Goal: Task Accomplishment & Management: Complete application form

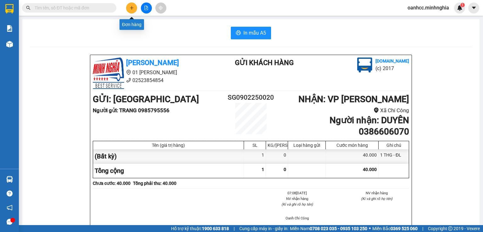
click at [132, 8] on icon "plus" at bounding box center [131, 8] width 3 height 0
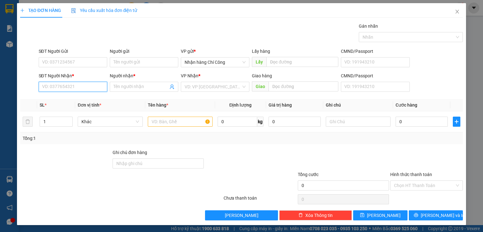
click at [91, 88] on input "SĐT Người Nhận *" at bounding box center [73, 87] width 68 height 10
type input "0947745649"
click at [67, 98] on div "0947745649 - PHƯỚC" at bounding box center [72, 99] width 60 height 7
type input "PHƯỚC"
type input "0947745649"
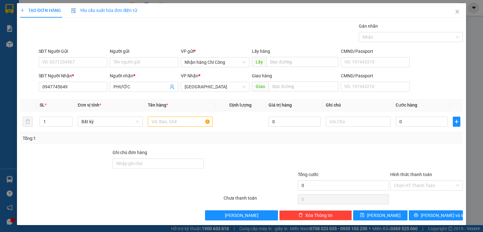
click at [69, 166] on div at bounding box center [65, 160] width 92 height 22
click at [91, 85] on input "0947745649" at bounding box center [73, 87] width 68 height 10
click at [62, 90] on input "SĐT Người Nhận *" at bounding box center [73, 87] width 68 height 10
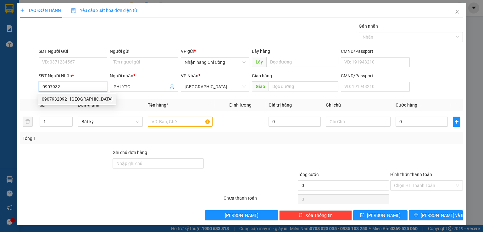
click at [68, 98] on div "0907932092 - [GEOGRAPHIC_DATA]" at bounding box center [77, 99] width 71 height 7
type input "0907932092"
type input "[PERSON_NAME]"
type input "BƯU ĐIỆN TRẢNG BON-ĐN"
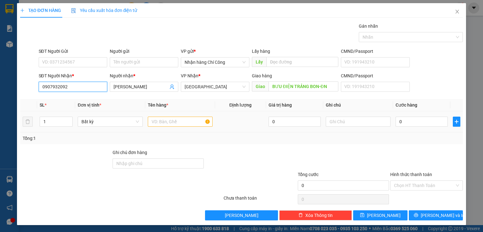
type input "0907932092"
click at [185, 120] on input "text" at bounding box center [180, 122] width 65 height 10
click at [244, 150] on div at bounding box center [250, 160] width 92 height 22
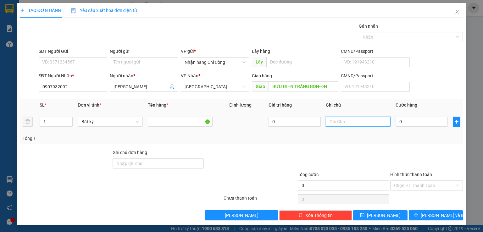
click at [338, 125] on input "text" at bounding box center [357, 122] width 65 height 10
type input "1 THG GIẤY THANH LONG"
click at [413, 120] on input "0" at bounding box center [421, 122] width 52 height 10
type input "5"
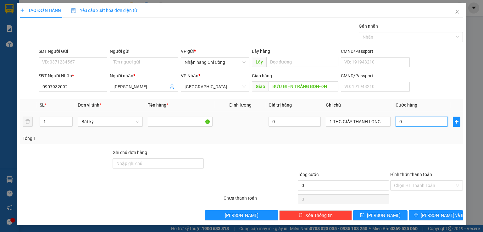
type input "5"
type input "50"
type input "50.000"
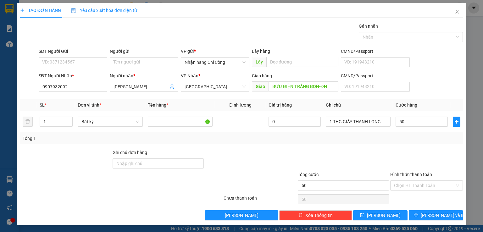
type input "50.000"
click at [423, 192] on div "Hình thức thanh toán Chọn HT Thanh Toán" at bounding box center [426, 182] width 73 height 22
click at [425, 184] on input "Hình thức thanh toán" at bounding box center [424, 185] width 61 height 9
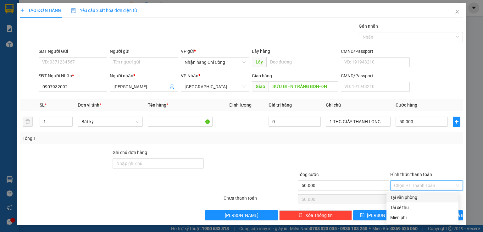
click at [413, 199] on div "Tại văn phòng" at bounding box center [422, 197] width 64 height 7
type input "0"
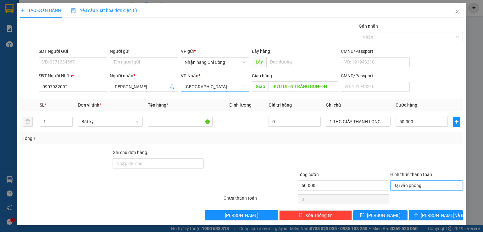
click at [237, 87] on span "[GEOGRAPHIC_DATA]" at bounding box center [214, 86] width 61 height 9
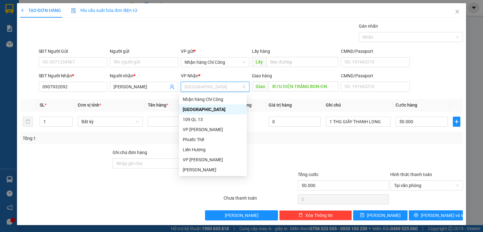
click at [219, 112] on div "[GEOGRAPHIC_DATA]" at bounding box center [213, 109] width 60 height 7
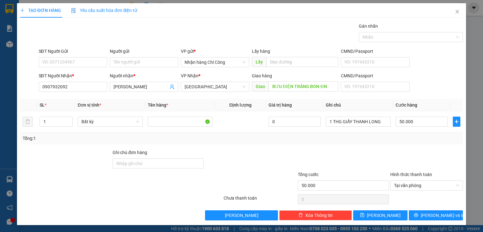
click at [255, 158] on div at bounding box center [250, 160] width 92 height 22
click at [424, 214] on button "[PERSON_NAME] và In" at bounding box center [435, 215] width 54 height 10
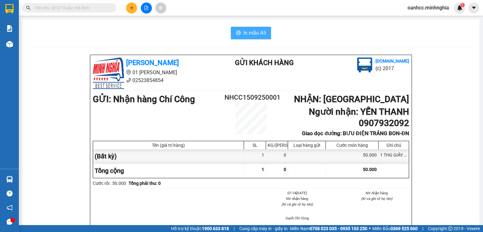
click at [246, 34] on span "In mẫu A5" at bounding box center [254, 33] width 23 height 8
click at [133, 11] on button at bounding box center [131, 8] width 11 height 11
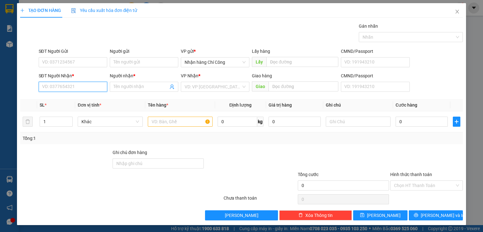
click at [74, 85] on input "SĐT Người Nhận *" at bounding box center [73, 87] width 68 height 10
click at [75, 99] on div "0947745649 - PHƯỚC" at bounding box center [72, 99] width 60 height 7
type input "0947745649"
type input "PHƯỚC"
type input "0947745649"
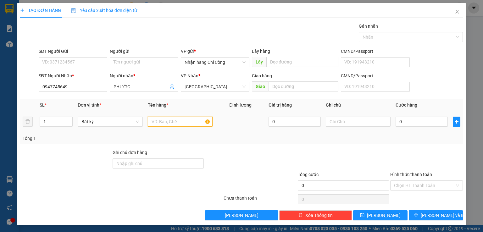
click at [169, 118] on input "text" at bounding box center [180, 122] width 65 height 10
click at [358, 121] on input "text" at bounding box center [357, 122] width 65 height 10
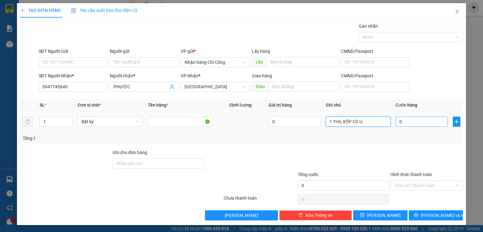
type input "1 THG XỐP CÓ U"
click at [407, 119] on input "0" at bounding box center [421, 122] width 52 height 10
type input "6"
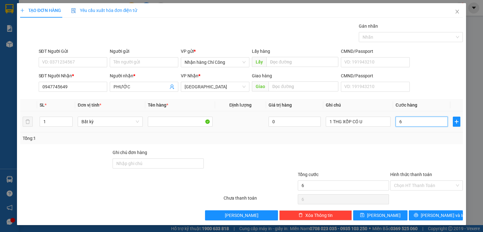
type input "60"
type input "60.000"
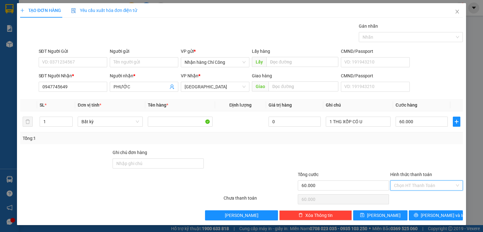
click at [413, 184] on input "Hình thức thanh toán" at bounding box center [424, 185] width 61 height 9
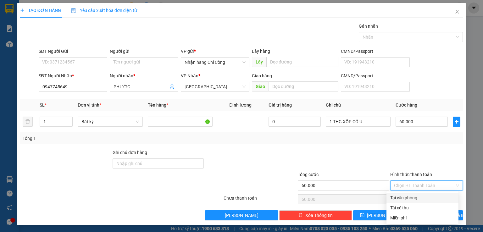
click at [405, 198] on div "Tại văn phòng" at bounding box center [422, 197] width 64 height 7
type input "0"
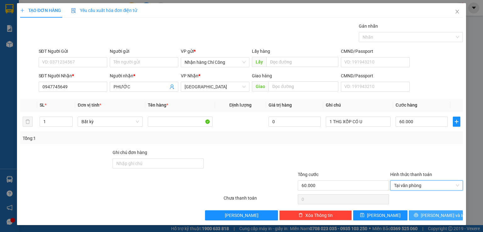
click at [431, 214] on span "[PERSON_NAME] và In" at bounding box center [442, 215] width 44 height 7
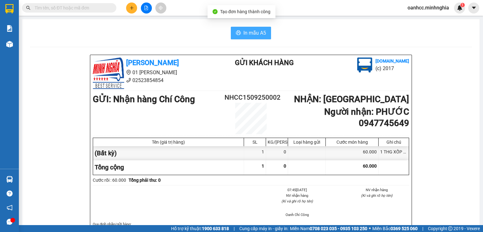
click at [250, 35] on span "In mẫu A5" at bounding box center [254, 33] width 23 height 8
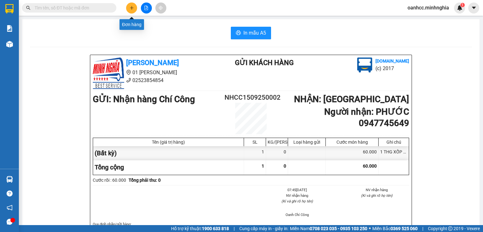
click at [130, 9] on icon "plus" at bounding box center [131, 8] width 4 height 4
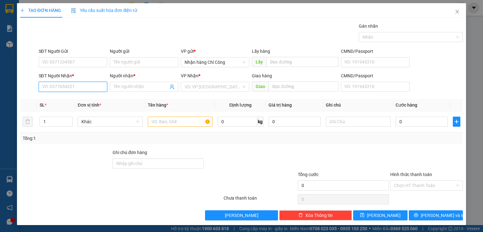
click at [65, 83] on input "SĐT Người Nhận *" at bounding box center [73, 87] width 68 height 10
click at [74, 99] on div "0938655891 - [PERSON_NAME]" at bounding box center [73, 99] width 62 height 7
type input "0938655891"
type input "BẢO"
type input "0938655891"
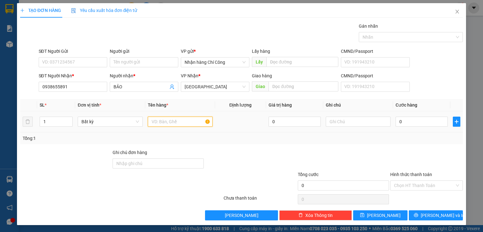
click at [183, 125] on input "text" at bounding box center [180, 122] width 65 height 10
type input "816"
click at [338, 124] on input "text" at bounding box center [357, 122] width 65 height 10
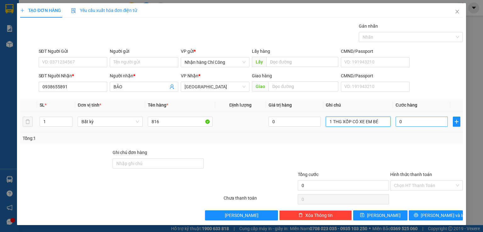
type input "1 THG XỐP CÓ XE EM BÉ"
click at [415, 120] on input "0" at bounding box center [421, 122] width 52 height 10
type input "6"
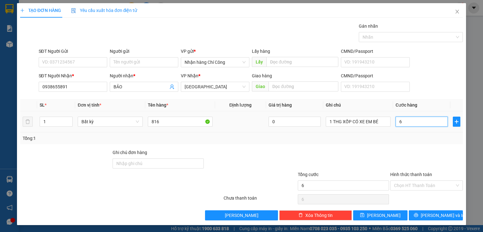
type input "60"
type input "60.000"
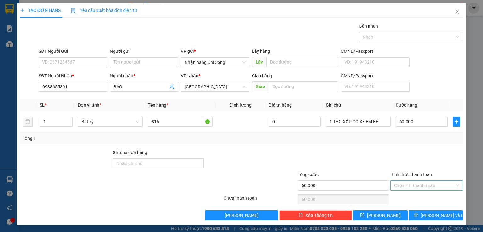
click at [405, 185] on input "Hình thức thanh toán" at bounding box center [424, 185] width 61 height 9
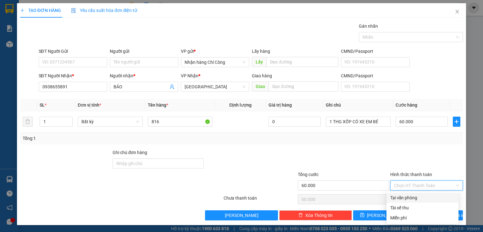
click at [403, 196] on div "Tại văn phòng" at bounding box center [422, 197] width 64 height 7
type input "0"
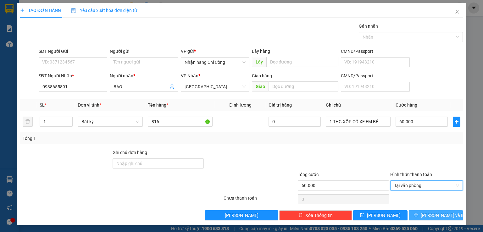
click at [438, 218] on button "[PERSON_NAME] và In" at bounding box center [435, 215] width 54 height 10
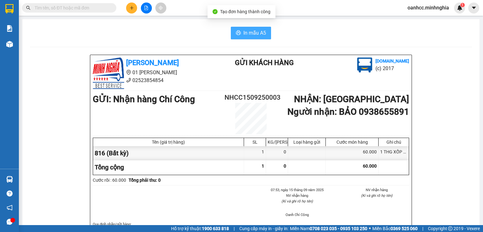
click at [247, 36] on span "In mẫu A5" at bounding box center [254, 33] width 23 height 8
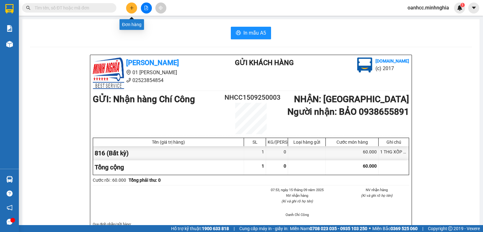
click at [133, 9] on icon "plus" at bounding box center [131, 8] width 4 height 4
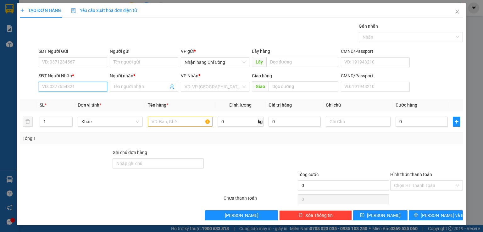
click at [80, 88] on input "SĐT Người Nhận *" at bounding box center [73, 87] width 68 height 10
click at [143, 86] on input "Người nhận *" at bounding box center [140, 86] width 55 height 7
click at [67, 88] on input "036939970" at bounding box center [73, 87] width 68 height 10
type input "0369392970"
click at [139, 87] on input "Người nhận *" at bounding box center [140, 86] width 55 height 7
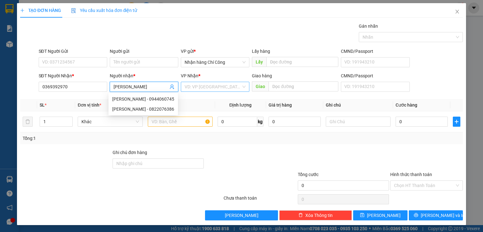
type input "[PERSON_NAME]"
click at [203, 86] on input "search" at bounding box center [212, 86] width 57 height 9
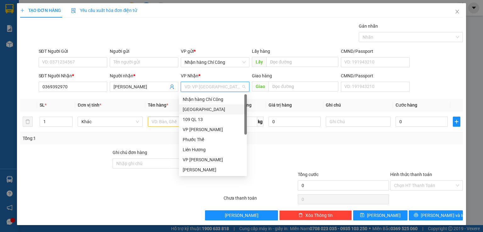
click at [194, 109] on div "[GEOGRAPHIC_DATA]" at bounding box center [213, 109] width 60 height 7
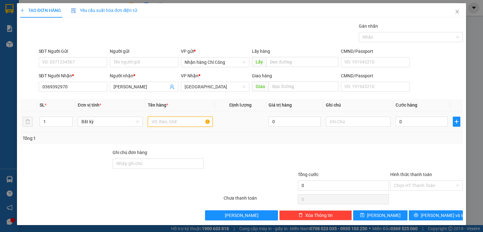
click at [175, 125] on input "text" at bounding box center [180, 122] width 65 height 10
type input "816"
click at [344, 122] on input "text" at bounding box center [357, 122] width 65 height 10
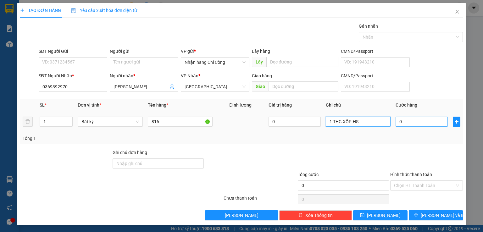
type input "1 THG XỐP-HS"
click at [417, 123] on input "0" at bounding box center [421, 122] width 52 height 10
type input "6"
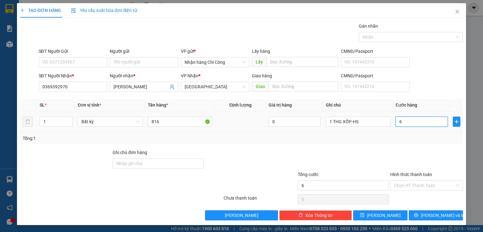
type input "60"
type input "60.000"
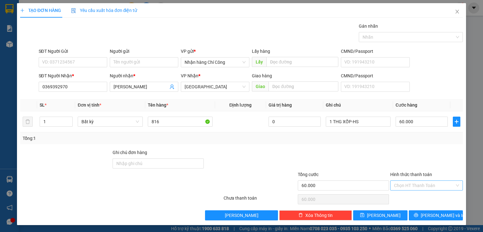
click at [406, 184] on input "Hình thức thanh toán" at bounding box center [424, 185] width 61 height 9
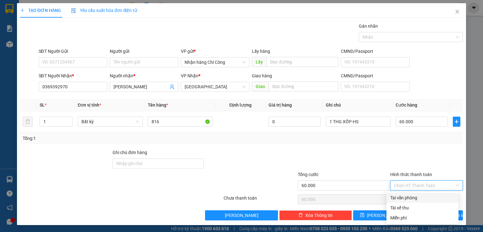
click at [400, 197] on div "Tại văn phòng" at bounding box center [422, 197] width 64 height 7
type input "0"
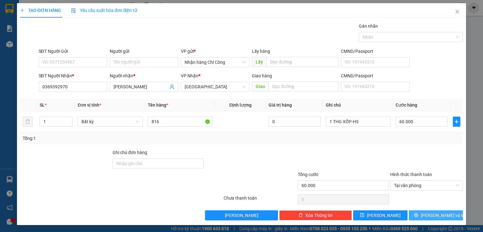
click at [418, 213] on icon "printer" at bounding box center [415, 215] width 4 height 4
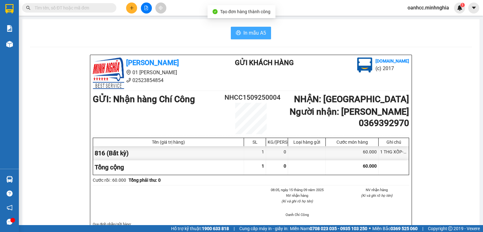
click at [247, 34] on span "In mẫu A5" at bounding box center [254, 33] width 23 height 8
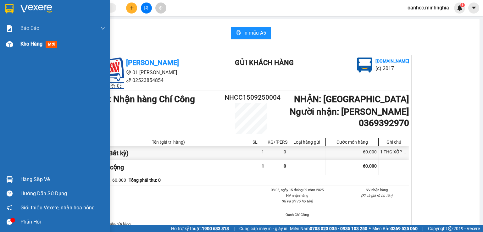
click at [38, 45] on span "Kho hàng" at bounding box center [31, 44] width 22 height 6
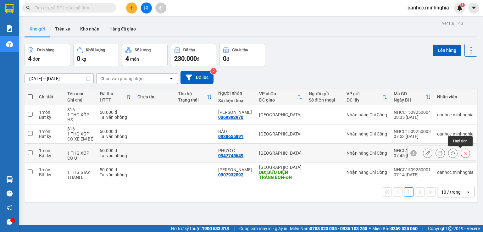
click at [463, 155] on icon at bounding box center [465, 153] width 4 height 4
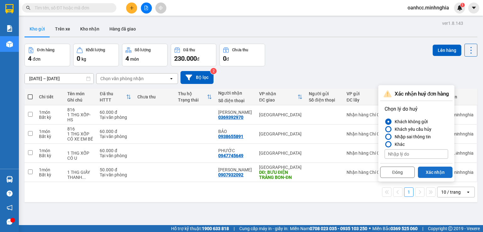
click at [436, 174] on button "Xác nhận" at bounding box center [434, 171] width 35 height 11
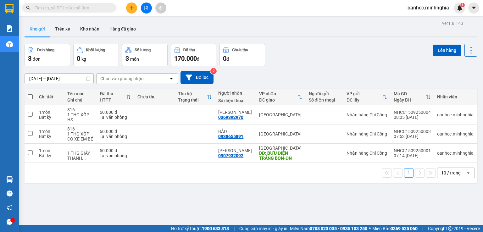
click at [30, 97] on span at bounding box center [30, 96] width 5 height 5
click at [30, 94] on input "checkbox" at bounding box center [30, 94] width 0 height 0
checkbox input "true"
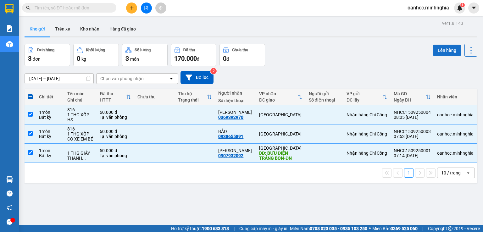
click at [440, 52] on button "Lên hàng" at bounding box center [446, 50] width 29 height 11
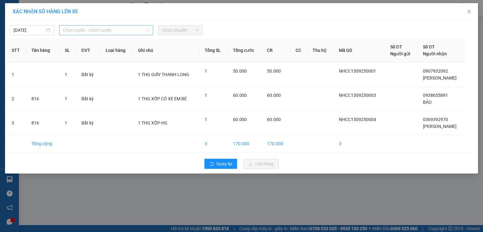
click at [86, 32] on span "Chọn tuyến - nhóm tuyến" at bounding box center [106, 29] width 86 height 9
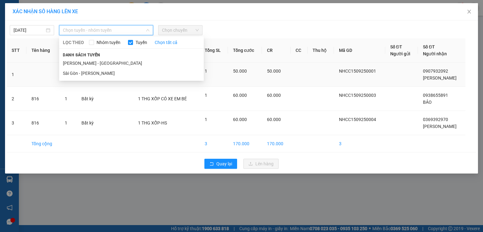
click at [81, 63] on li "[PERSON_NAME] - [GEOGRAPHIC_DATA]" at bounding box center [131, 63] width 145 height 10
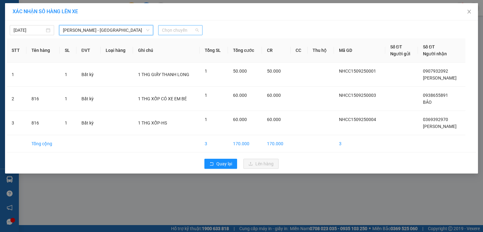
click at [180, 28] on span "Chọn chuyến" at bounding box center [180, 29] width 37 height 9
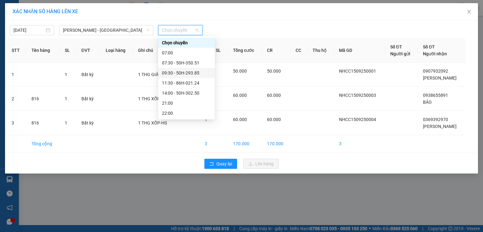
click at [173, 74] on div "09:30 - 50H-293.85" at bounding box center [186, 72] width 49 height 7
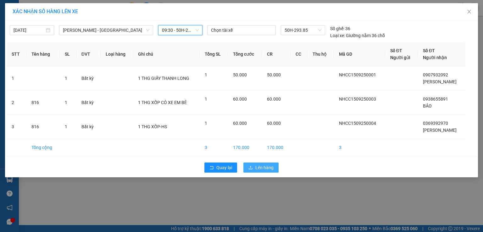
click at [260, 167] on span "Lên hàng" at bounding box center [264, 167] width 18 height 7
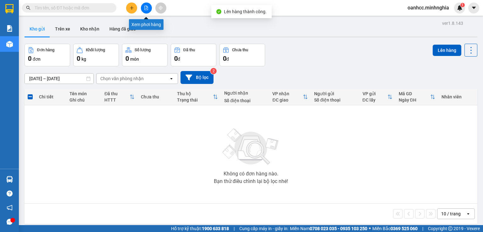
click at [145, 8] on icon "file-add" at bounding box center [146, 8] width 4 height 4
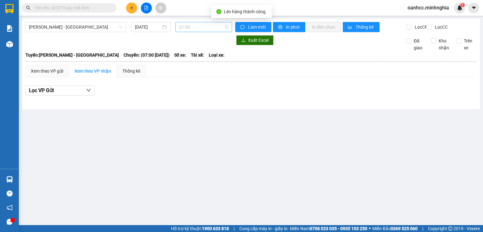
click at [204, 26] on span "07:00" at bounding box center [203, 26] width 49 height 9
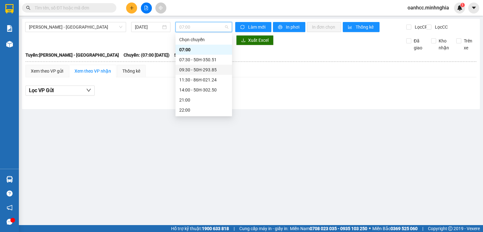
click at [200, 68] on div "09:30 - 50H-293.85" at bounding box center [203, 69] width 49 height 7
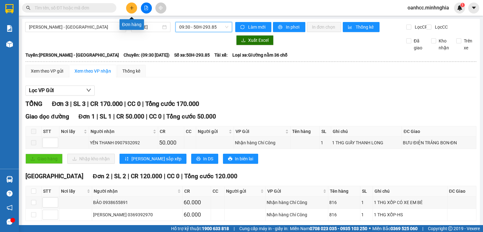
click at [130, 6] on icon "plus" at bounding box center [131, 8] width 4 height 4
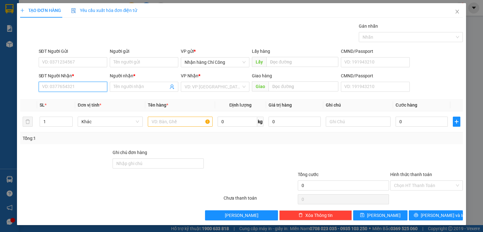
click at [71, 85] on input "SĐT Người Nhận *" at bounding box center [73, 87] width 68 height 10
click at [87, 98] on div "0907932092 - [GEOGRAPHIC_DATA]" at bounding box center [77, 99] width 71 height 7
type input "0907932092"
type input "[PERSON_NAME]"
type input "BƯU ĐIỆN TRẢNG BON-ĐN"
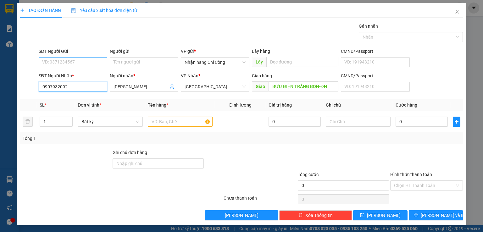
type input "0907932092"
click at [75, 60] on input "SĐT Người Gửi" at bounding box center [73, 62] width 68 height 10
click at [73, 62] on input "SĐT Người Gửi" at bounding box center [73, 62] width 68 height 10
click at [52, 60] on input "SĐT Người Gửi" at bounding box center [73, 62] width 68 height 10
click at [70, 61] on input "SĐT Người Gửi" at bounding box center [73, 62] width 68 height 10
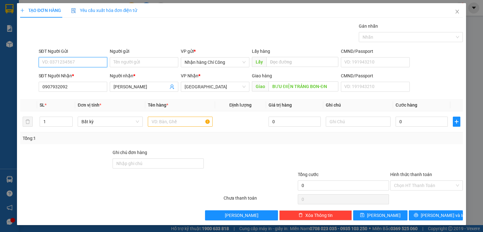
click at [70, 61] on input "SĐT Người Gửi" at bounding box center [73, 62] width 68 height 10
click at [454, 10] on icon "close" at bounding box center [456, 11] width 5 height 5
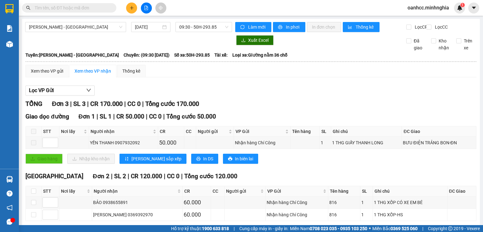
click at [364, 121] on div "Giao dọc đường Đơn 1 | SL 1 | CR 50.000 | CC 0 | Tổng cước 50.000" at bounding box center [250, 116] width 450 height 9
click at [133, 9] on icon "plus" at bounding box center [131, 8] width 4 height 4
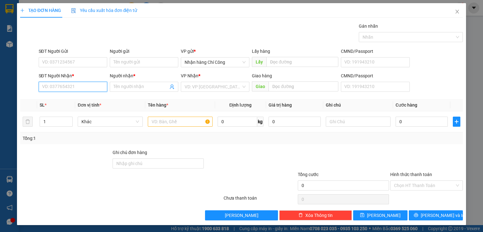
click at [75, 87] on input "SĐT Người Nhận *" at bounding box center [73, 87] width 68 height 10
click at [73, 99] on div "0339254491 - DŨNG" at bounding box center [72, 99] width 60 height 7
type input "0339254491"
type input "DŨNG"
type input "CX 222 LONG KHÁNH"
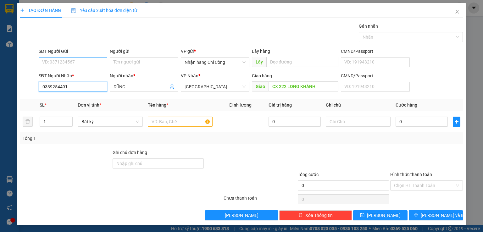
type input "0339254491"
click at [84, 62] on input "SĐT Người Gửi" at bounding box center [73, 62] width 68 height 10
click at [81, 74] on div "0346883534 - PHƯƠNG" at bounding box center [72, 74] width 60 height 7
type input "0346883534"
type input "PHƯƠNG"
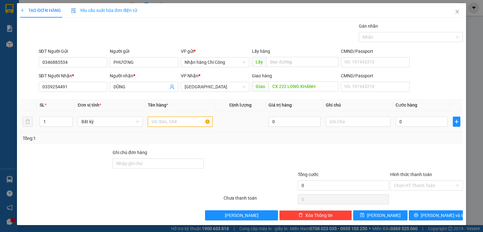
click at [187, 122] on input "text" at bounding box center [180, 122] width 65 height 10
click at [332, 123] on input "text" at bounding box center [357, 122] width 65 height 10
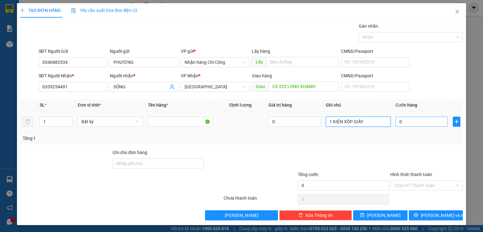
type input "1 KIỆN XỐP GIẤY"
click at [418, 122] on input "0" at bounding box center [421, 122] width 52 height 10
type input "8"
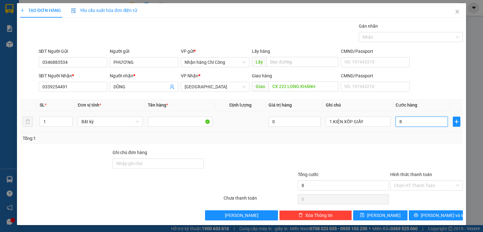
type input "80"
type input "80.000"
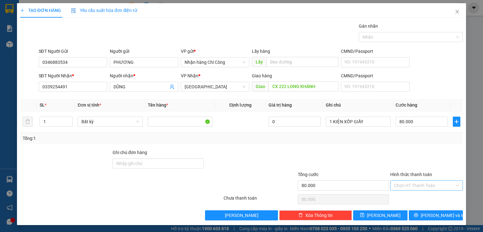
click at [422, 185] on input "Hình thức thanh toán" at bounding box center [424, 185] width 61 height 9
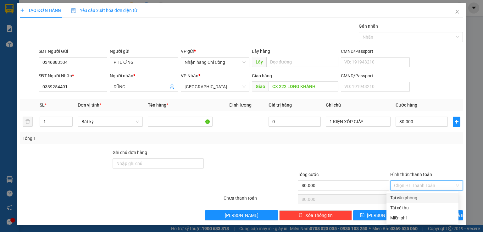
click at [415, 198] on div "Tại văn phòng" at bounding box center [422, 197] width 64 height 7
type input "0"
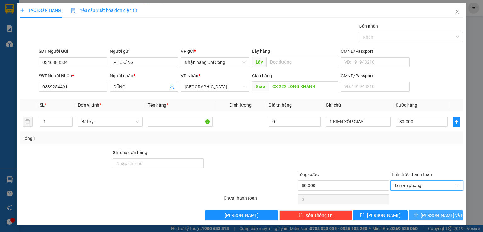
click at [428, 213] on span "[PERSON_NAME] và In" at bounding box center [442, 215] width 44 height 7
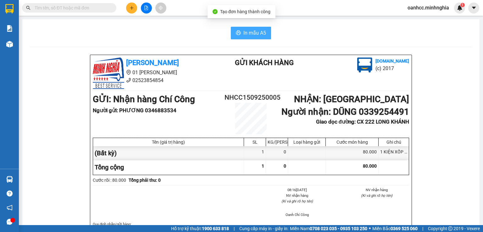
click at [249, 35] on span "In mẫu A5" at bounding box center [254, 33] width 23 height 8
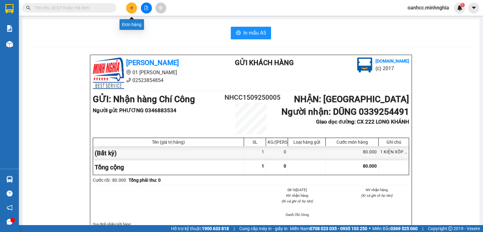
click at [129, 8] on icon "plus" at bounding box center [131, 8] width 4 height 4
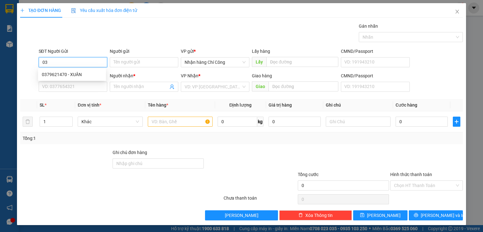
type input "0"
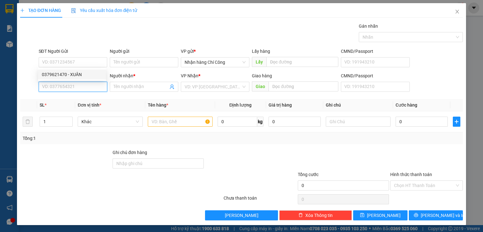
click at [63, 87] on input "SĐT Người Nhận *" at bounding box center [73, 87] width 68 height 10
click at [75, 98] on div "0379679926 - QUẬY" at bounding box center [72, 99] width 60 height 7
type input "0379679926"
type input "QUẬY"
type input "TƯỢNG ĐÀI LONG KHÁNH"
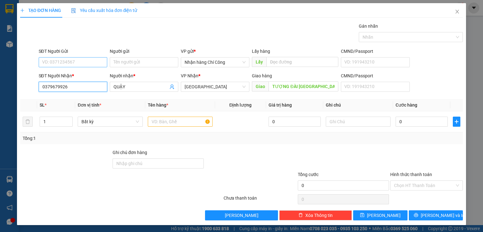
type input "0379679926"
click at [66, 59] on input "SĐT Người Gửi" at bounding box center [73, 62] width 68 height 10
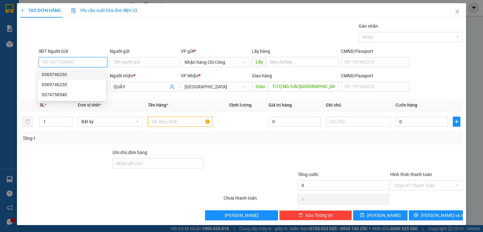
click at [55, 78] on div "0365746230" at bounding box center [72, 74] width 68 height 10
type input "0365746230"
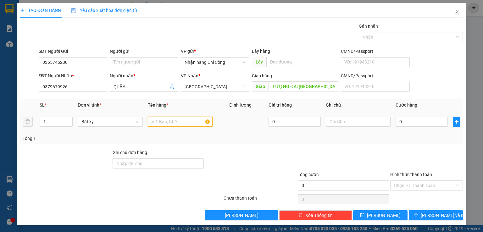
click at [177, 122] on input "text" at bounding box center [180, 122] width 65 height 10
click at [343, 121] on input "text" at bounding box center [357, 122] width 65 height 10
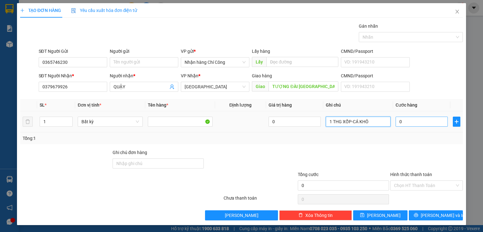
type input "1 THG XỐP-CÁ KHÔ"
click at [415, 124] on input "0" at bounding box center [421, 122] width 52 height 10
type input "4"
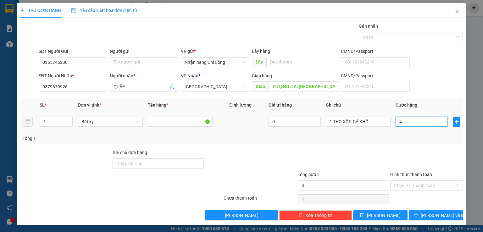
type input "40"
type input "40.000"
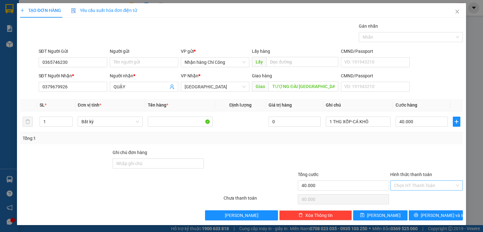
click at [408, 184] on input "Hình thức thanh toán" at bounding box center [424, 185] width 61 height 9
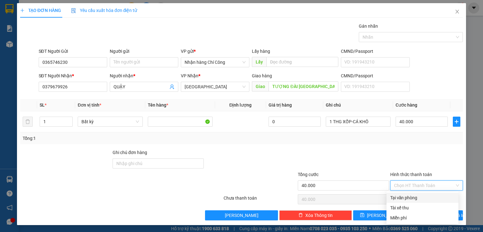
click at [407, 197] on div "Tại văn phòng" at bounding box center [422, 197] width 64 height 7
type input "0"
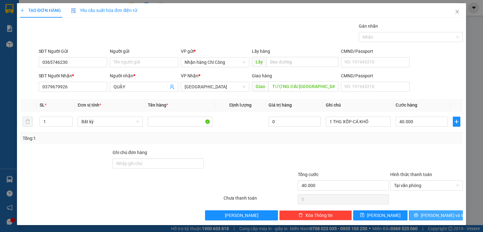
click at [427, 213] on span "[PERSON_NAME] và In" at bounding box center [442, 215] width 44 height 7
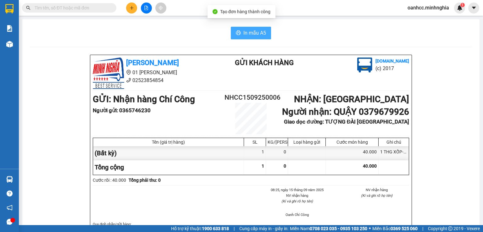
click at [244, 37] on button "In mẫu A5" at bounding box center [251, 33] width 40 height 13
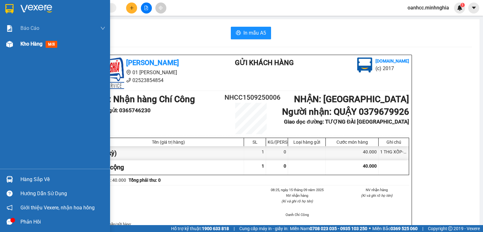
click at [32, 43] on span "Kho hàng" at bounding box center [31, 44] width 22 height 6
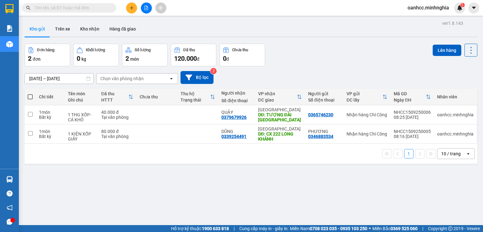
click at [31, 96] on span at bounding box center [30, 96] width 5 height 5
click at [30, 94] on input "checkbox" at bounding box center [30, 94] width 0 height 0
checkbox input "true"
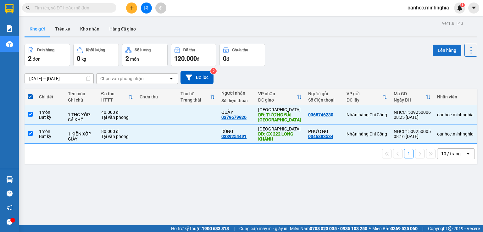
click at [440, 49] on button "Lên hàng" at bounding box center [446, 50] width 29 height 11
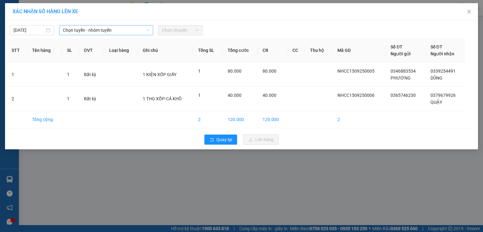
click at [98, 29] on span "Chọn tuyến - nhóm tuyến" at bounding box center [106, 29] width 86 height 9
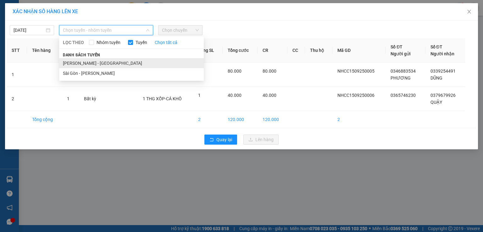
click at [74, 63] on li "Phan Rí - Sài Gòn" at bounding box center [131, 63] width 145 height 10
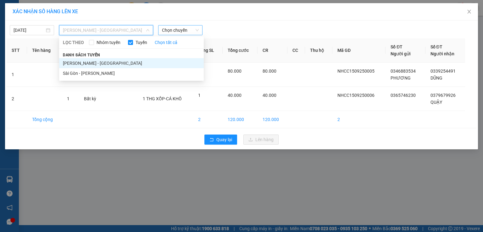
click at [180, 29] on span "Chọn chuyến" at bounding box center [180, 29] width 37 height 9
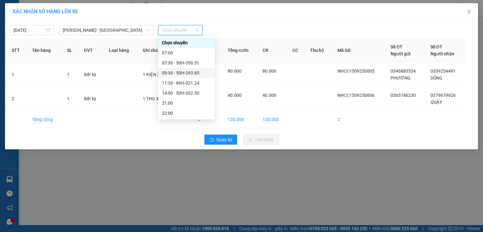
click at [175, 73] on div "09:30 - 50H-293.85" at bounding box center [186, 72] width 49 height 7
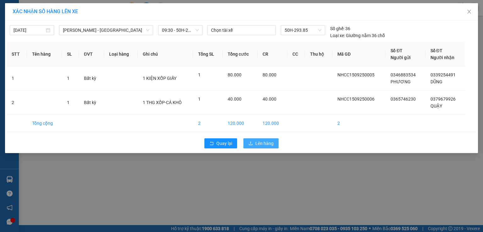
click at [263, 141] on span "Lên hàng" at bounding box center [264, 143] width 18 height 7
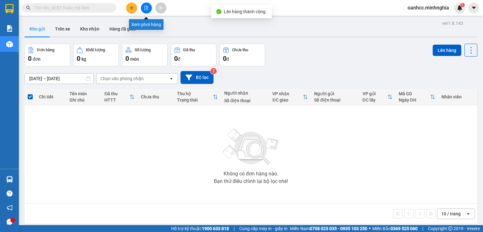
click at [145, 9] on icon "file-add" at bounding box center [146, 8] width 4 height 4
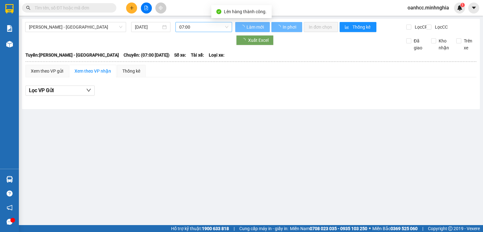
click at [191, 28] on span "07:00" at bounding box center [203, 26] width 49 height 9
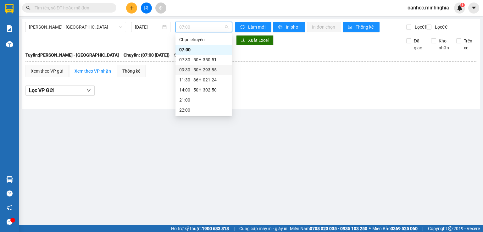
click at [201, 66] on div "09:30 - 50H-293.85" at bounding box center [203, 70] width 57 height 10
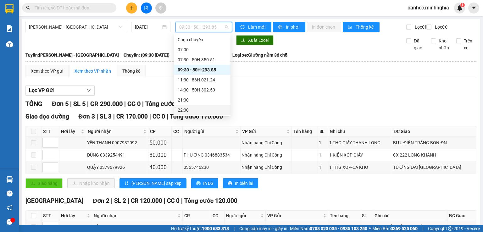
click at [309, 45] on div "Xuất Excel" at bounding box center [315, 40] width 161 height 10
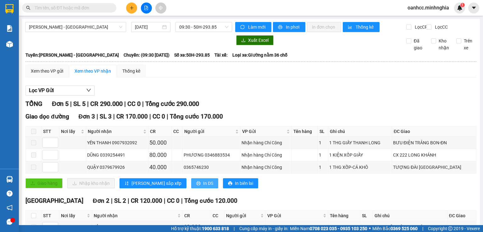
click at [203, 187] on span "In DS" at bounding box center [208, 183] width 10 height 7
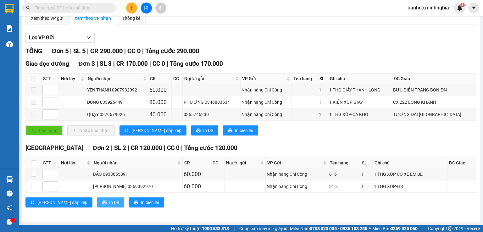
click at [97, 205] on button "In DS" at bounding box center [110, 202] width 27 height 10
